Goal: Task Accomplishment & Management: Complete application form

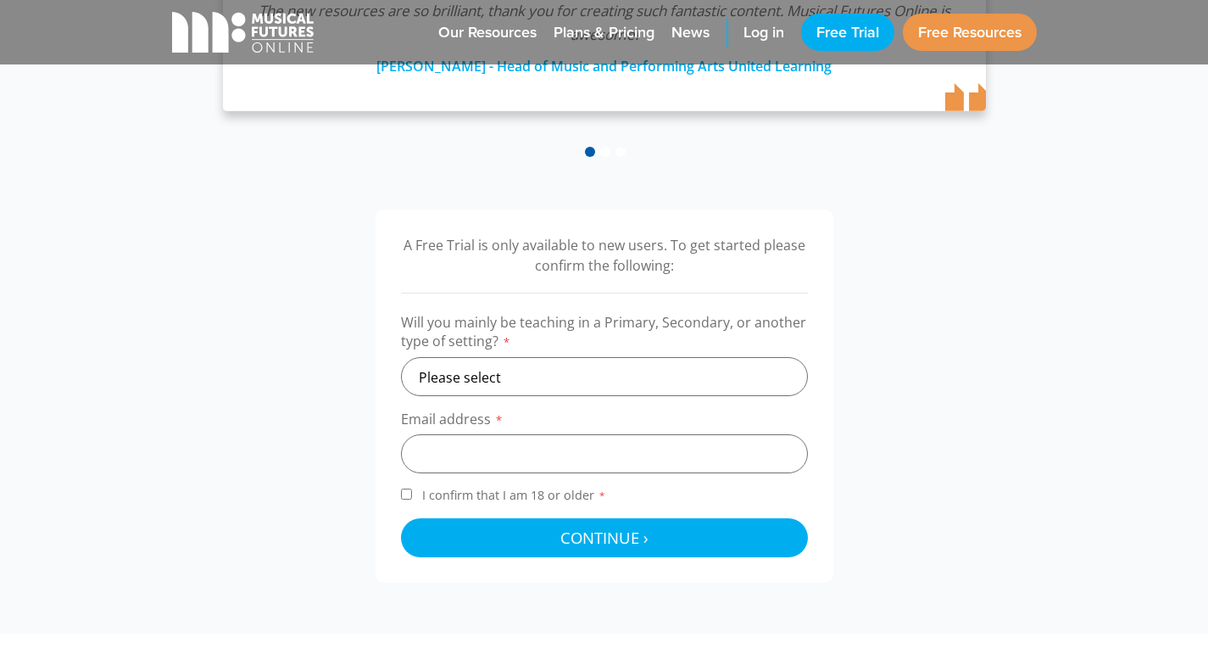
scroll to position [415, 0]
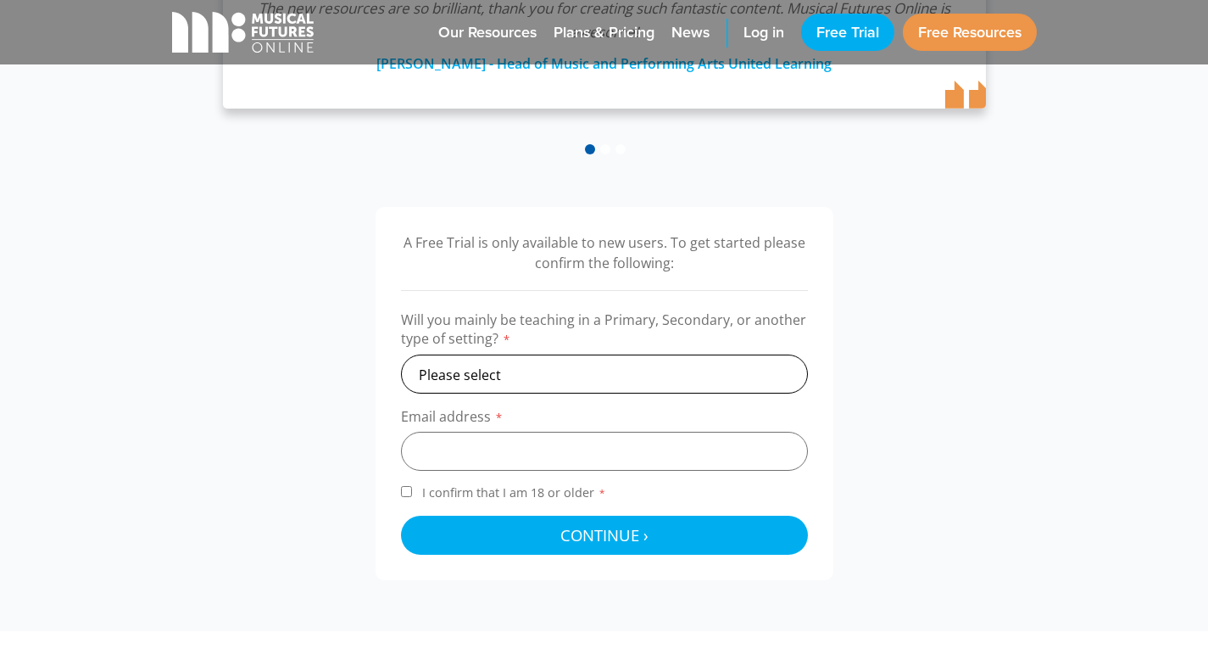
click at [577, 380] on select "Please select Primary Secondary Other" at bounding box center [604, 373] width 407 height 39
select select "primary"
click at [401, 354] on select "Please select Primary Secondary Other" at bounding box center [604, 373] width 407 height 39
click at [506, 448] on input "email" at bounding box center [604, 451] width 407 height 39
type input "[EMAIL_ADDRESS][DOMAIN_NAME]"
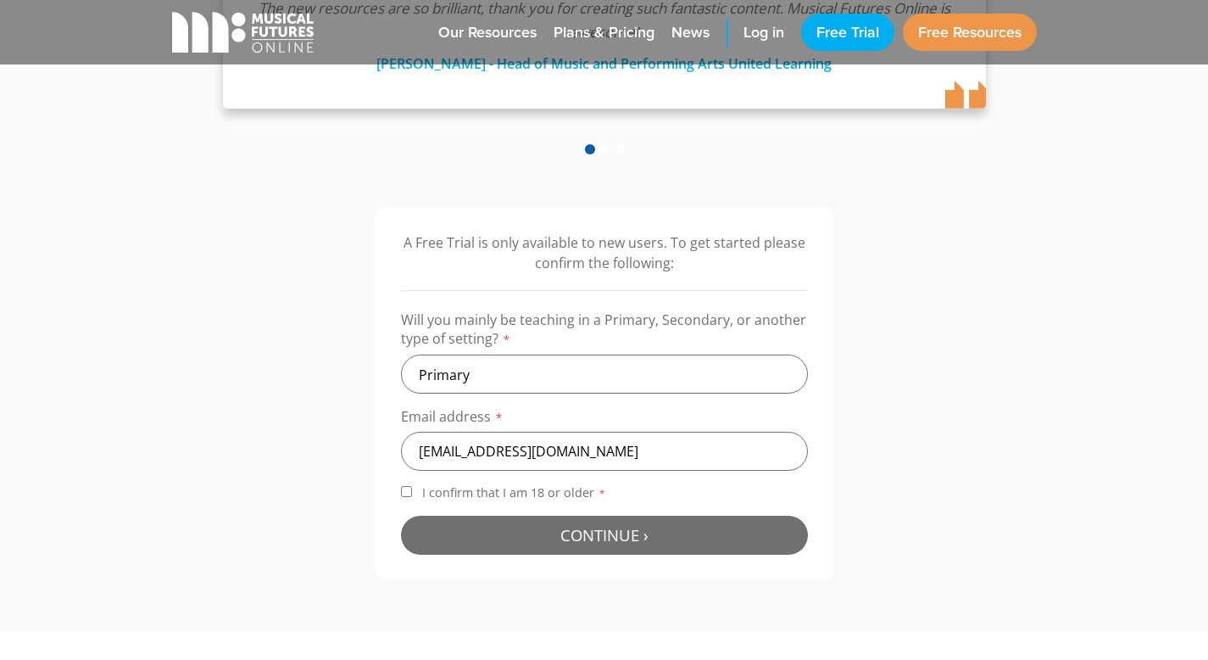
click at [526, 545] on button "Continue › Checking your details..." at bounding box center [604, 534] width 407 height 39
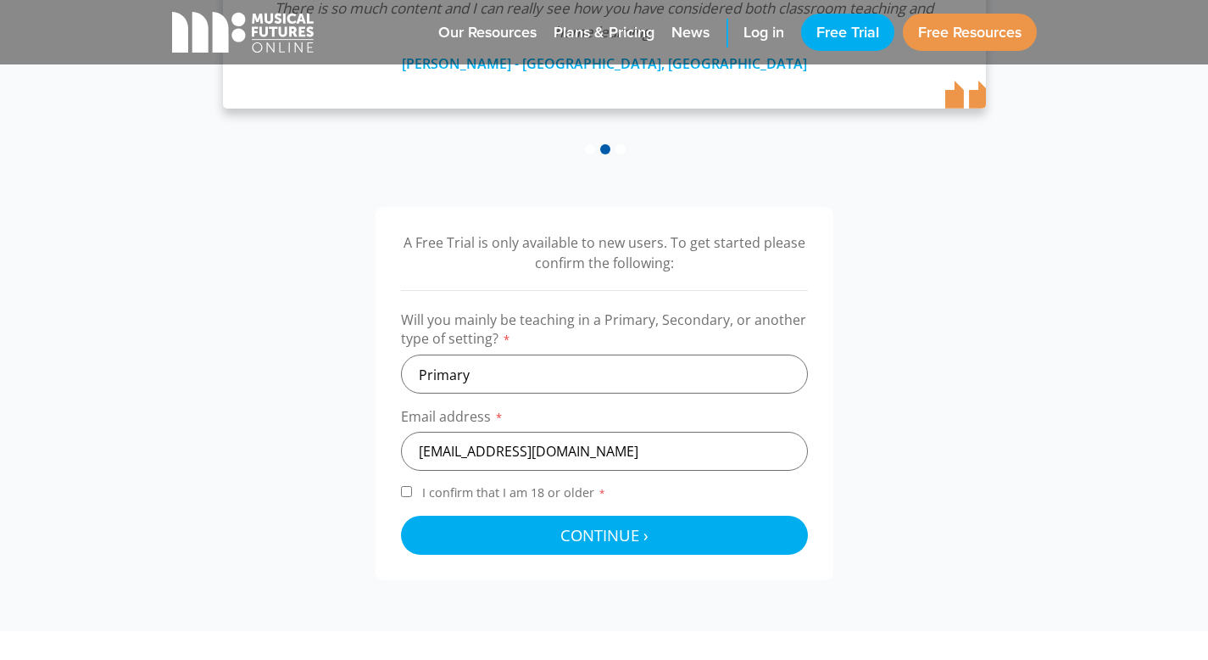
click at [409, 490] on input "I confirm that I am 18 or older *" at bounding box center [406, 491] width 11 height 11
checkbox input "true"
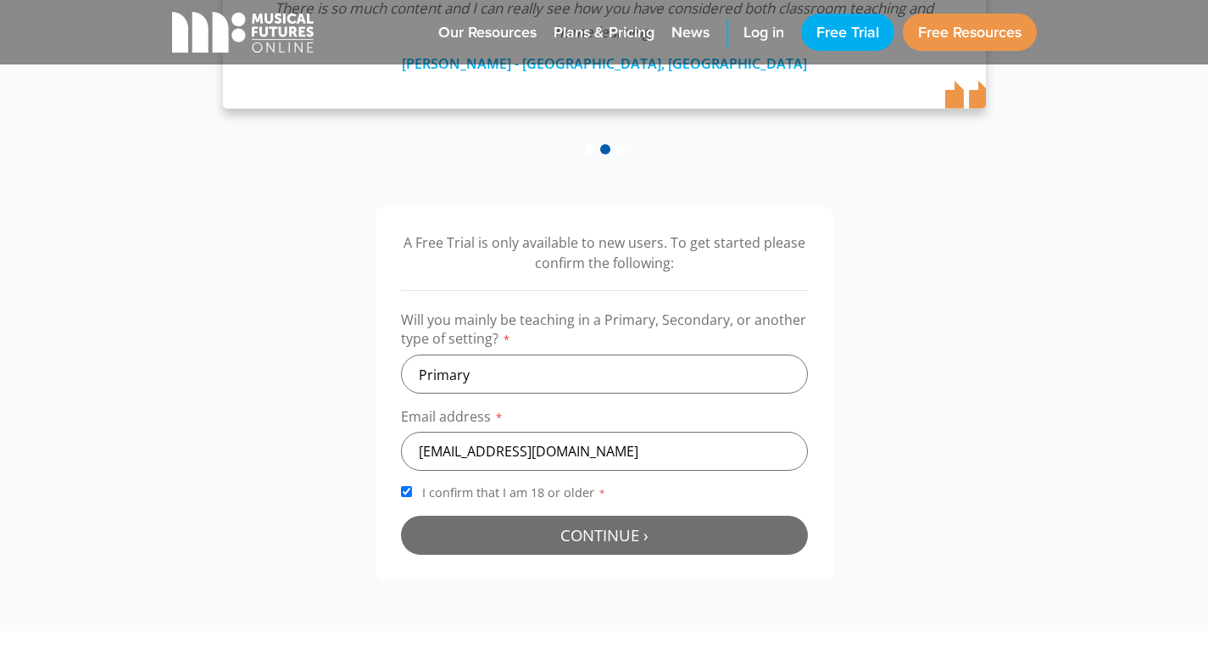
click at [471, 522] on button "Continue › Checking your details..." at bounding box center [604, 534] width 407 height 39
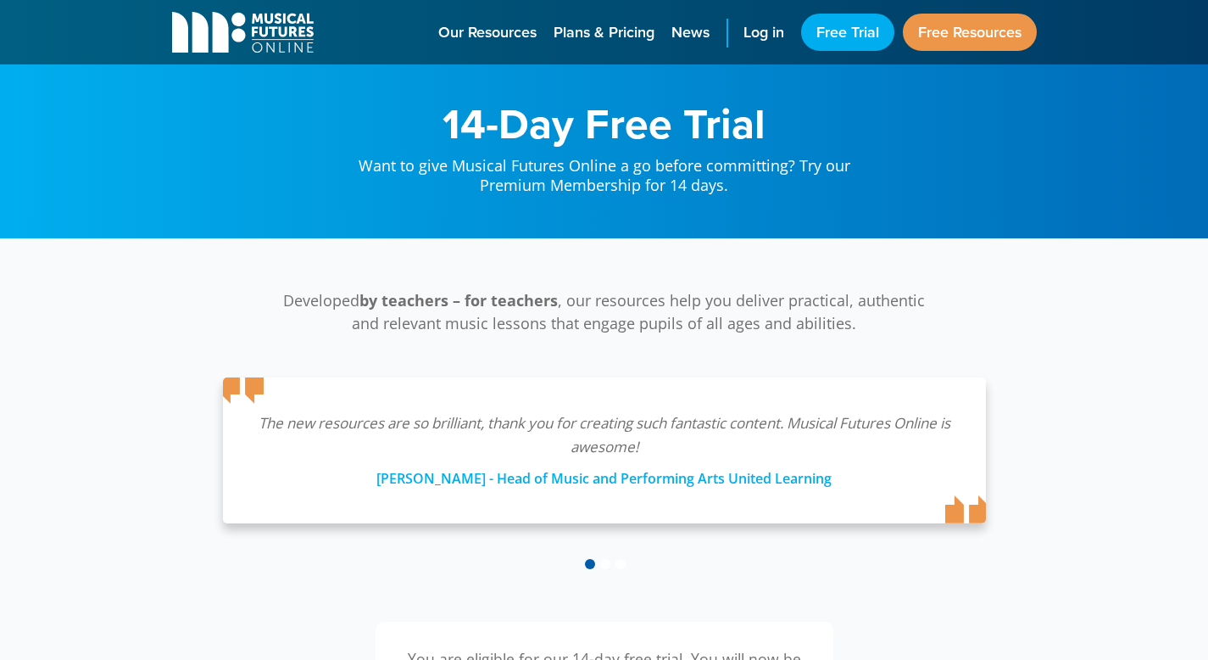
scroll to position [554, 0]
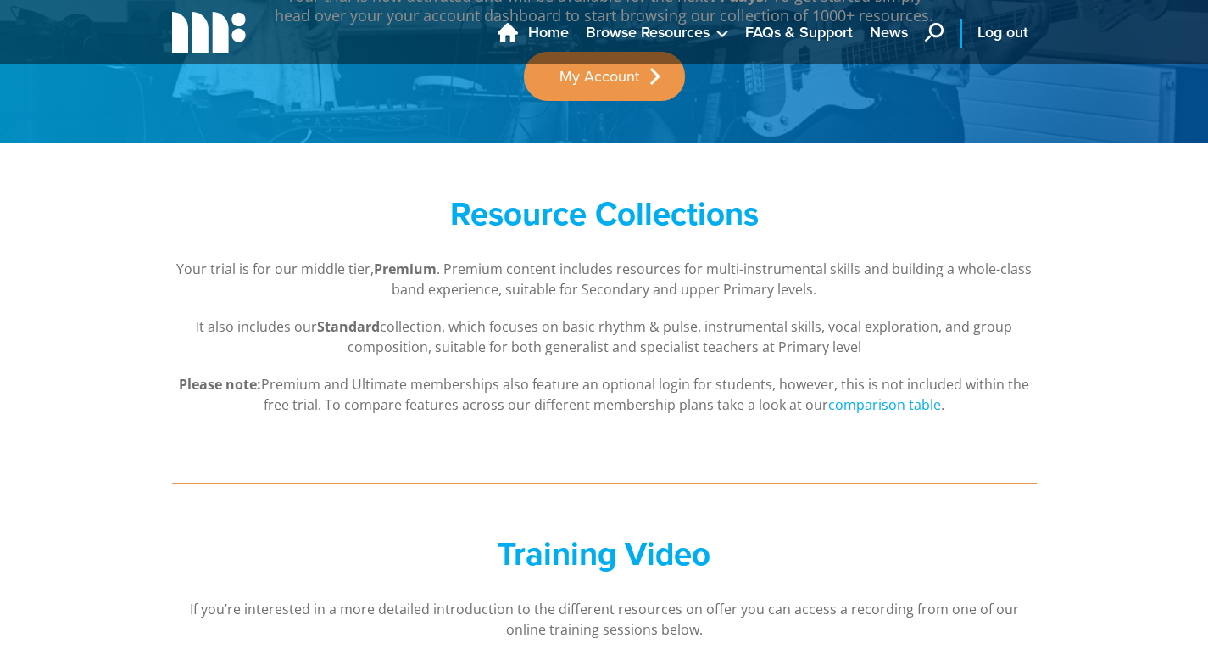
scroll to position [122, 0]
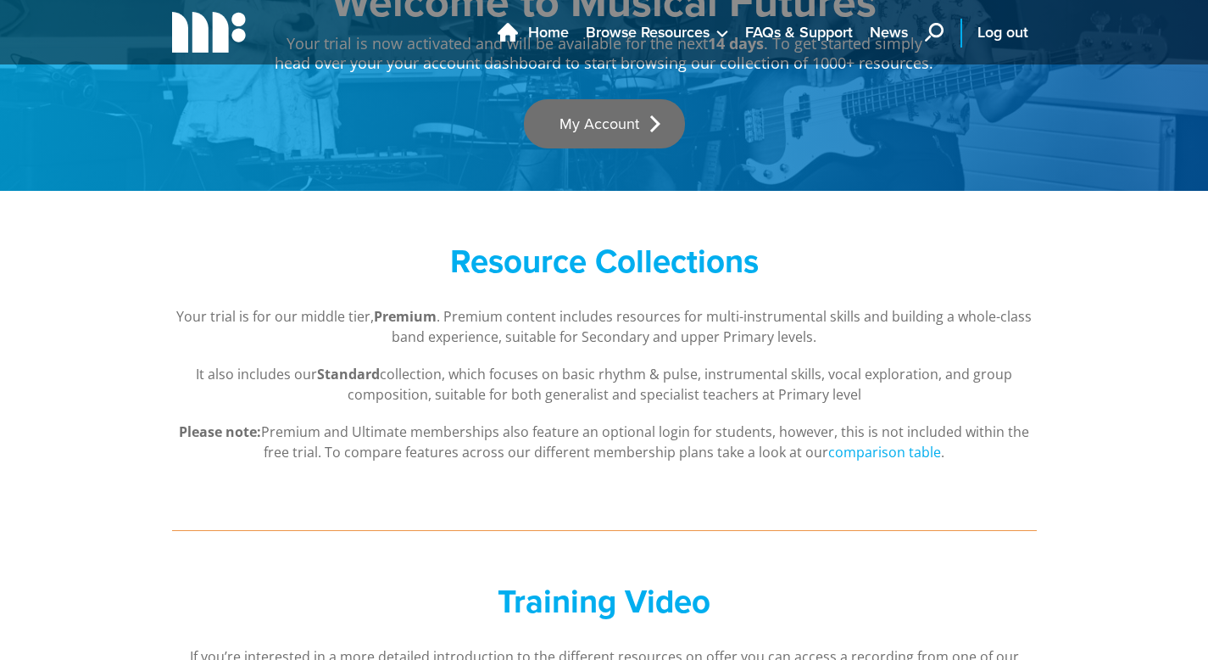
click at [616, 133] on link "My Account" at bounding box center [604, 123] width 161 height 49
